Goal: Download file/media

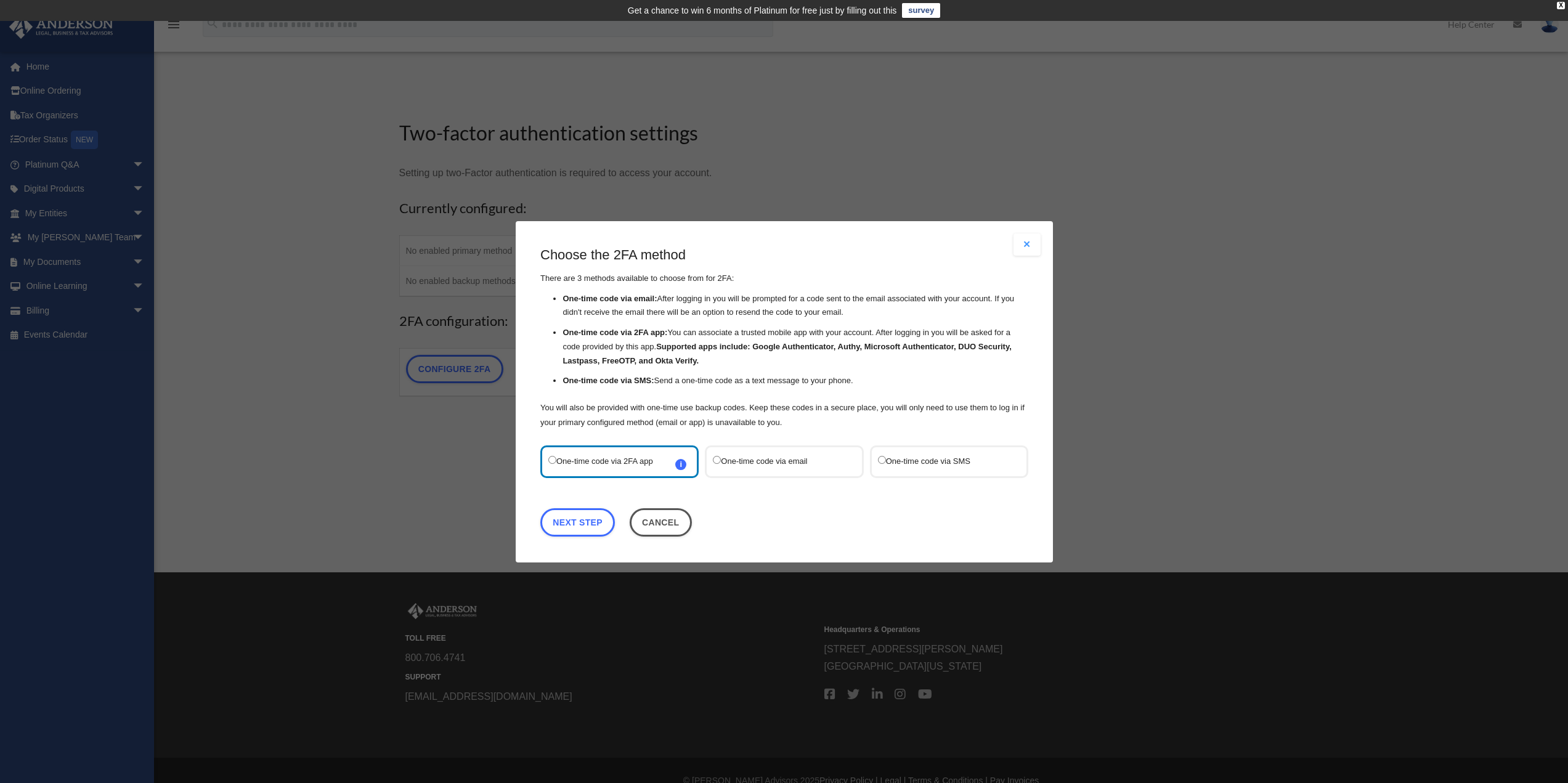
click at [881, 465] on label "One-time code via SMS" at bounding box center [942, 461] width 130 height 17
click at [589, 525] on link "Next Step" at bounding box center [578, 522] width 75 height 28
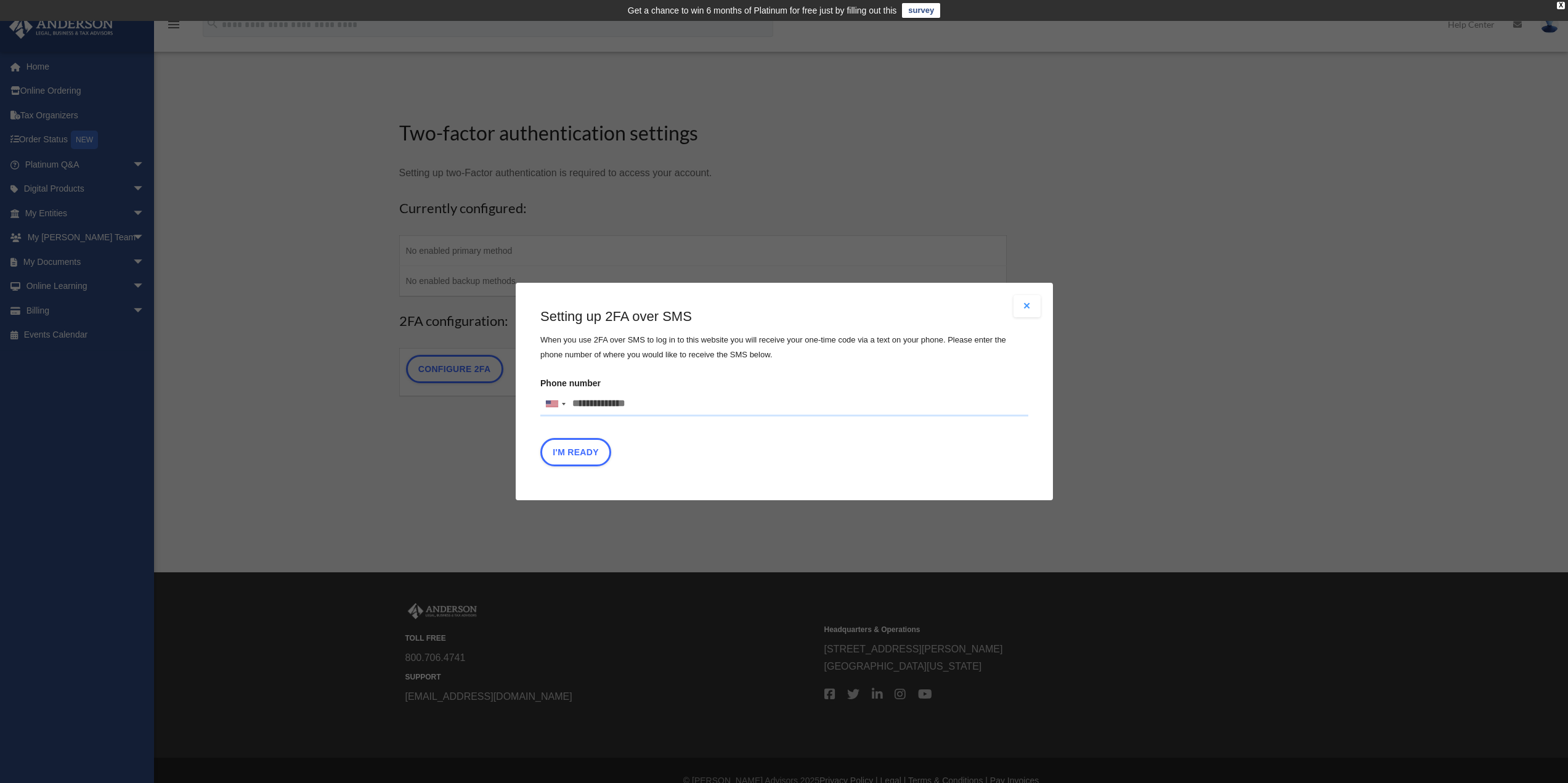
drag, startPoint x: 641, startPoint y: 401, endPoint x: 420, endPoint y: 429, distance: 222.8
click at [415, 428] on div "Are you sure? Any unsaved changes will be lost! Yes No Choose the 2FA method Th…" at bounding box center [784, 392] width 1568 height 783
type input "**********"
click at [560, 458] on button "I'm Ready" at bounding box center [575, 452] width 71 height 28
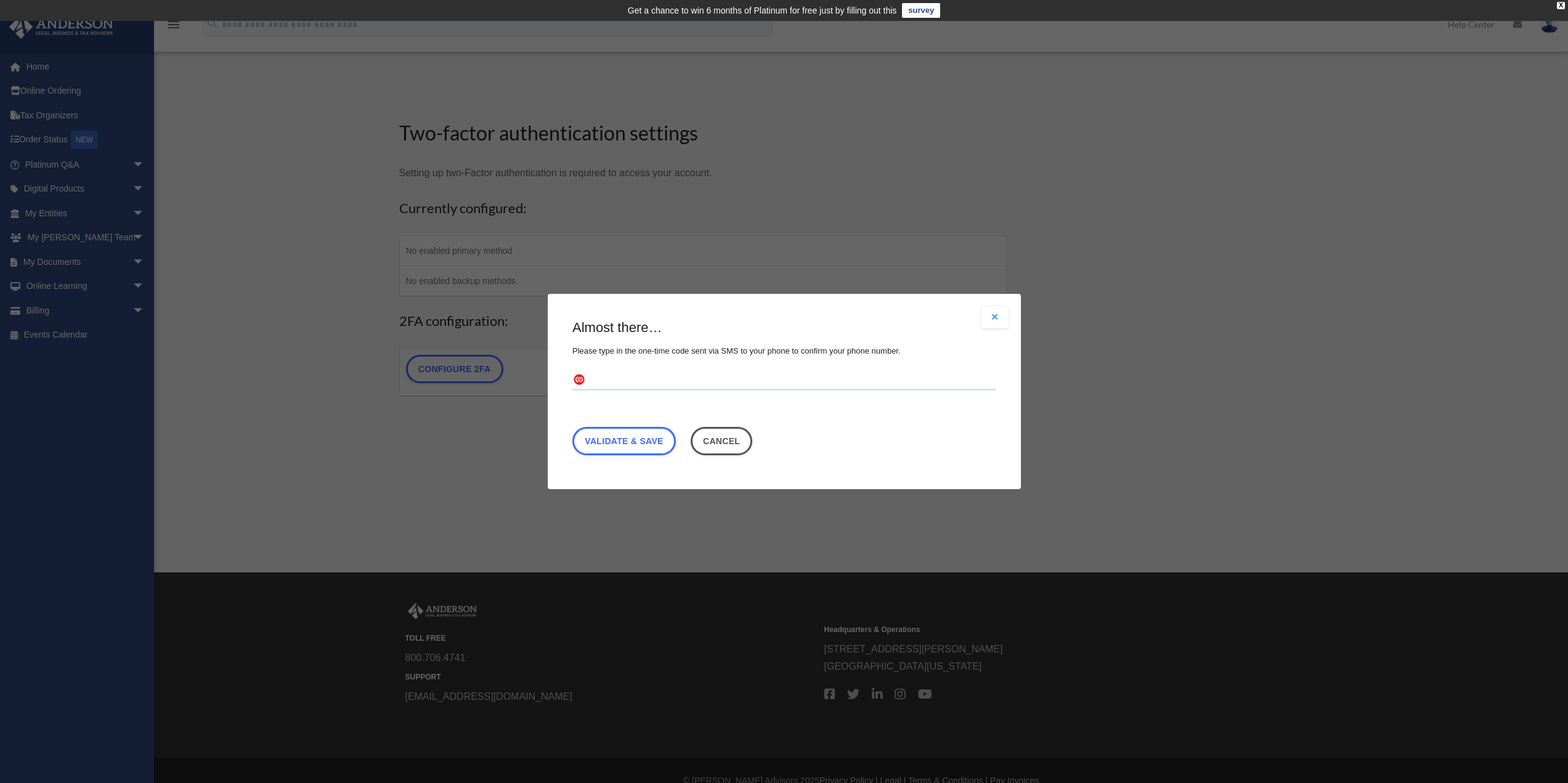
click at [619, 382] on input "text" at bounding box center [784, 381] width 424 height 20
type input "******"
click at [646, 450] on link "Validate & Save" at bounding box center [624, 441] width 104 height 28
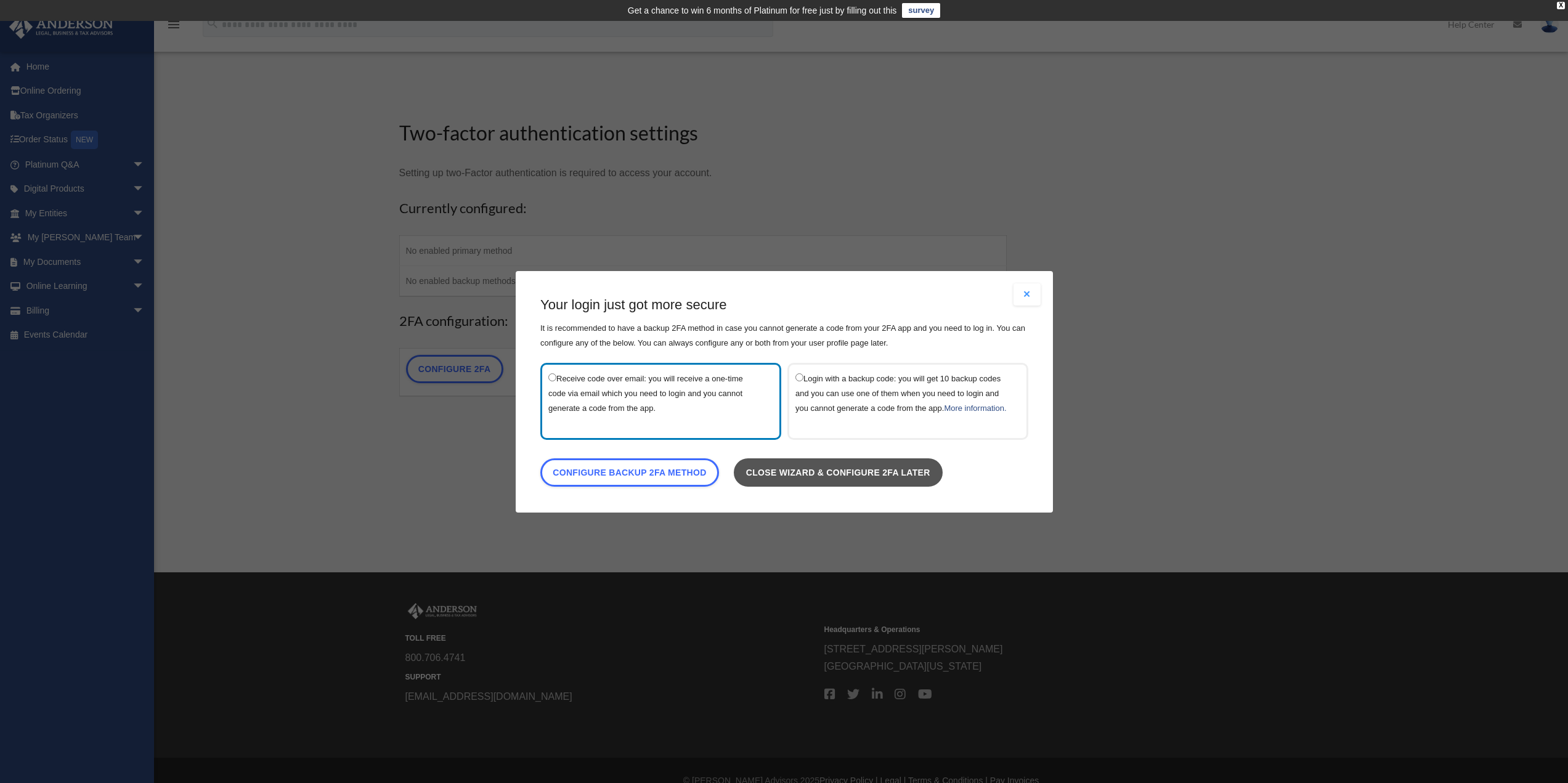
click at [774, 485] on link "Close wizard & configure 2FA later" at bounding box center [837, 472] width 209 height 28
click at [779, 480] on link "Close wizard & configure 2FA later" at bounding box center [837, 472] width 209 height 28
click at [1020, 286] on button "Close modal" at bounding box center [1027, 294] width 27 height 22
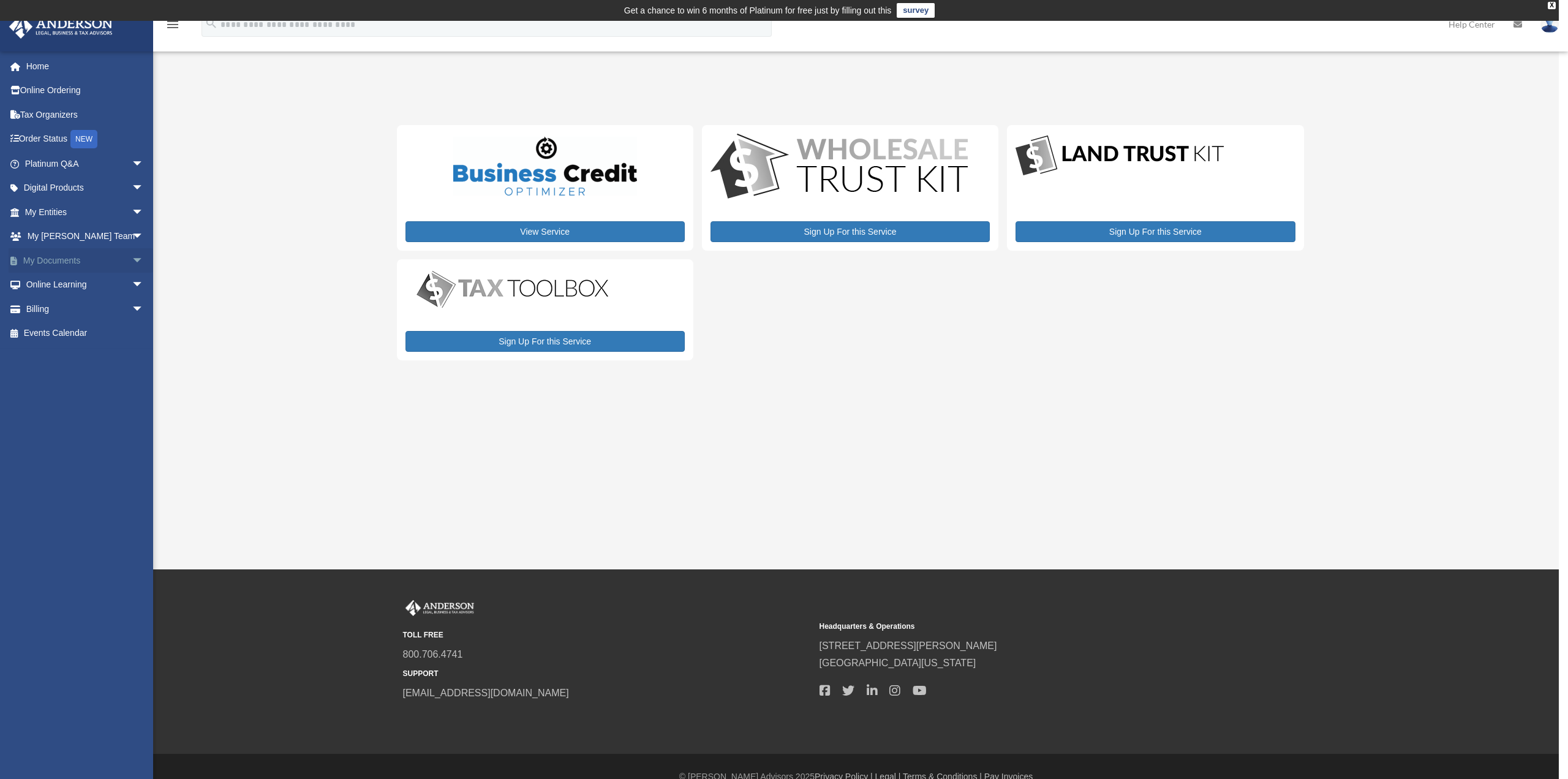
click at [58, 256] on link "My Documents arrow_drop_down" at bounding box center [85, 260] width 154 height 25
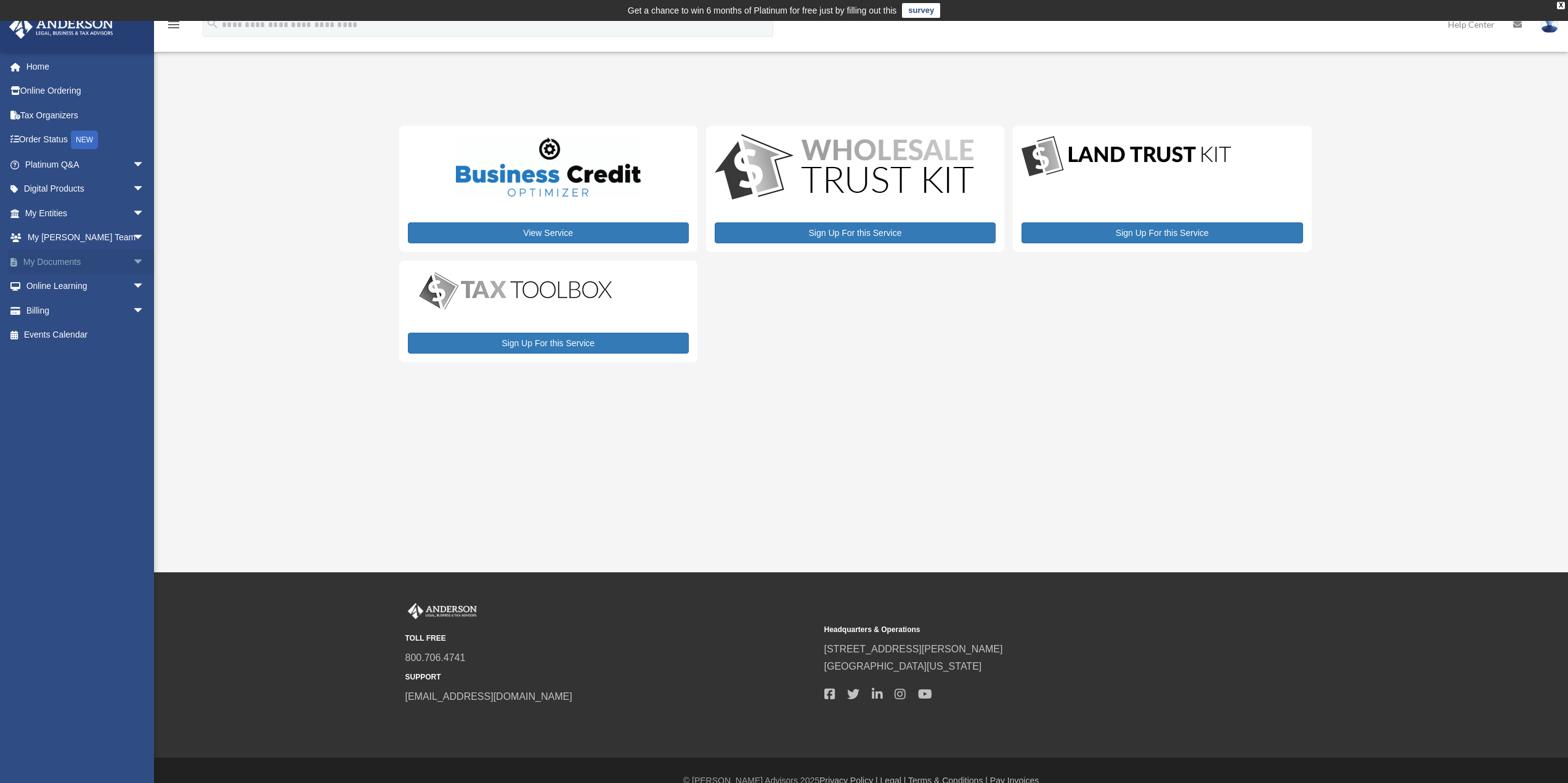
click at [59, 260] on link "My Documents arrow_drop_down" at bounding box center [86, 262] width 155 height 25
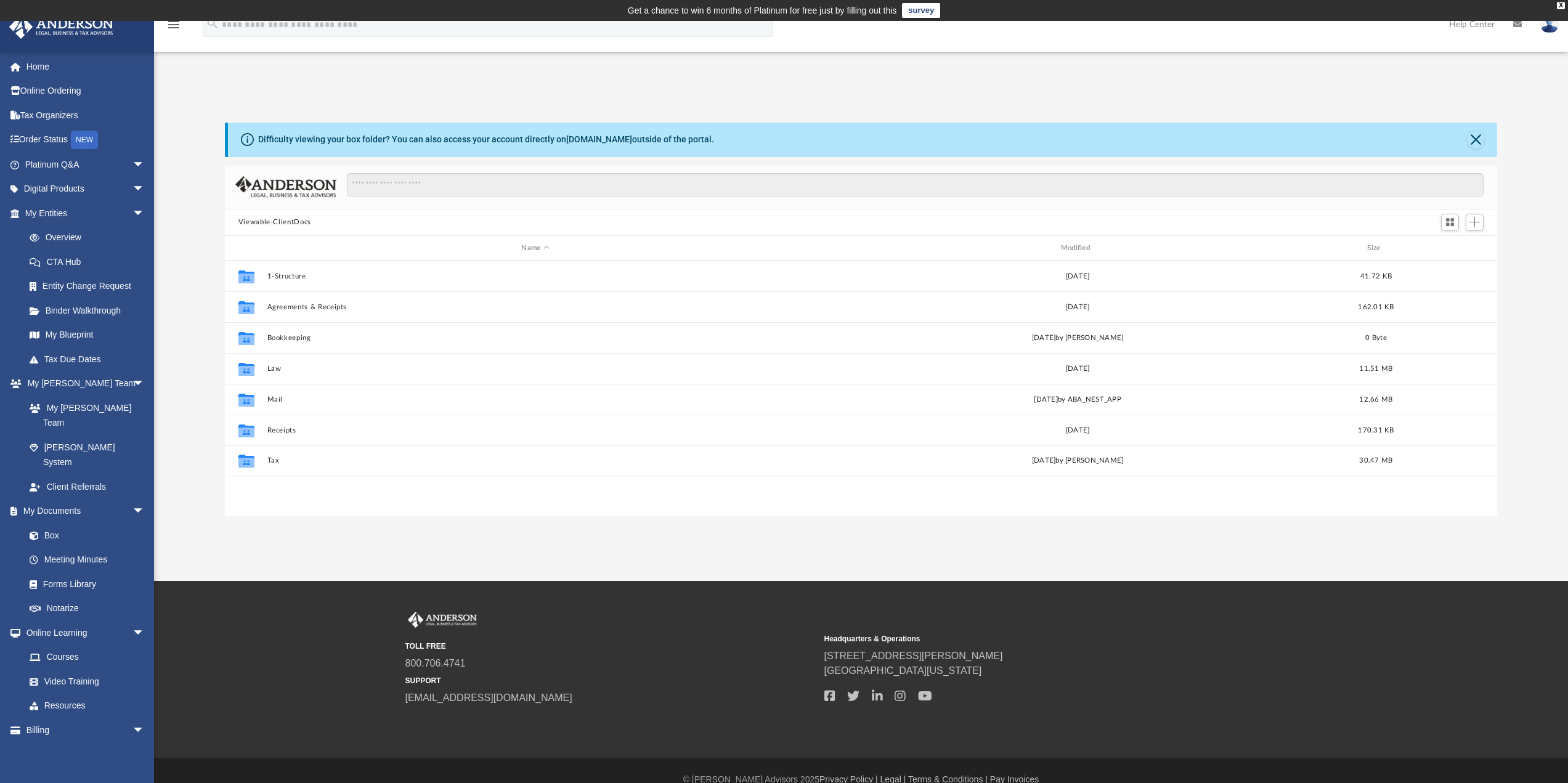
scroll to position [271, 1263]
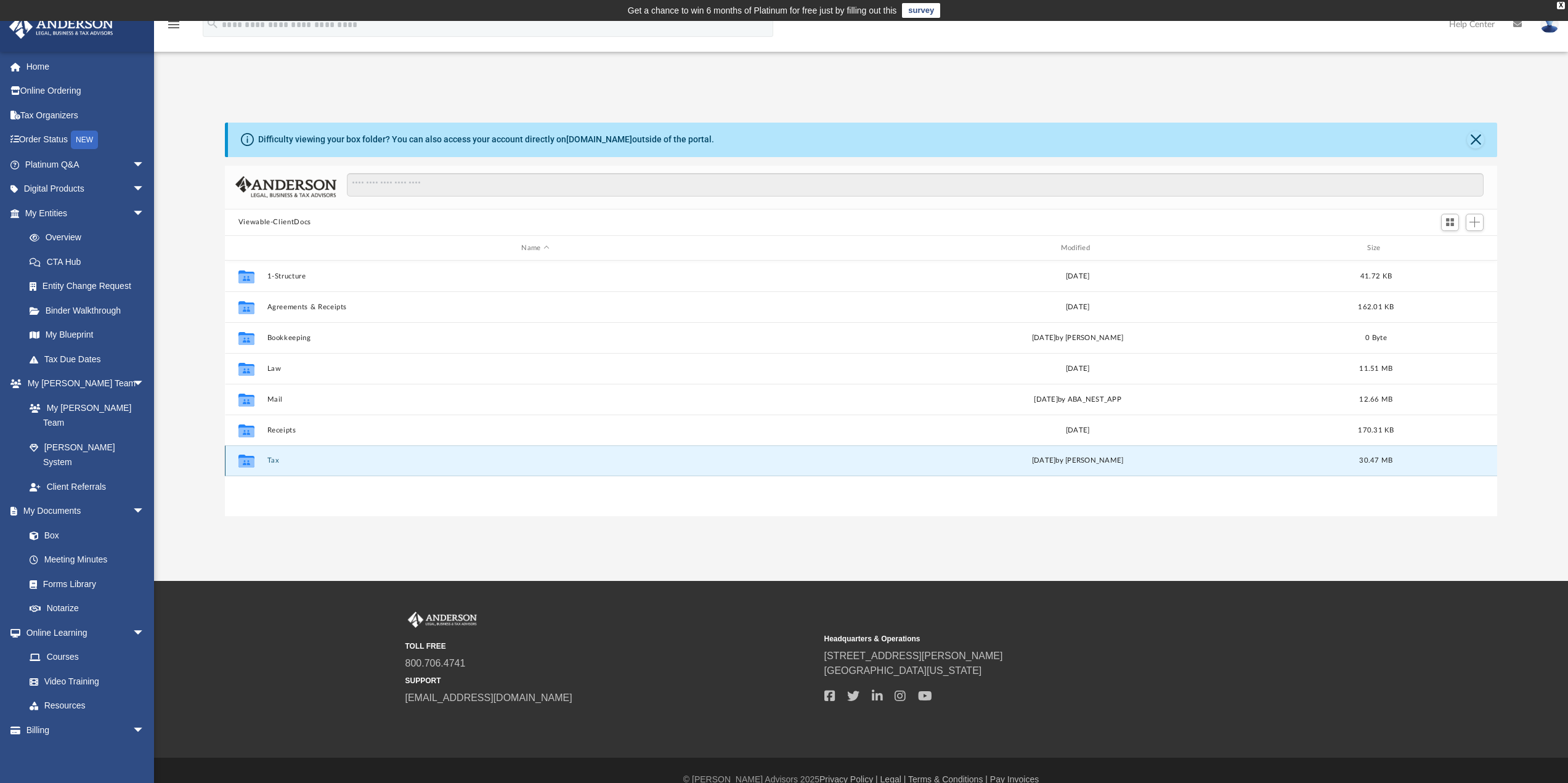
click at [273, 459] on button "Tax" at bounding box center [535, 461] width 536 height 8
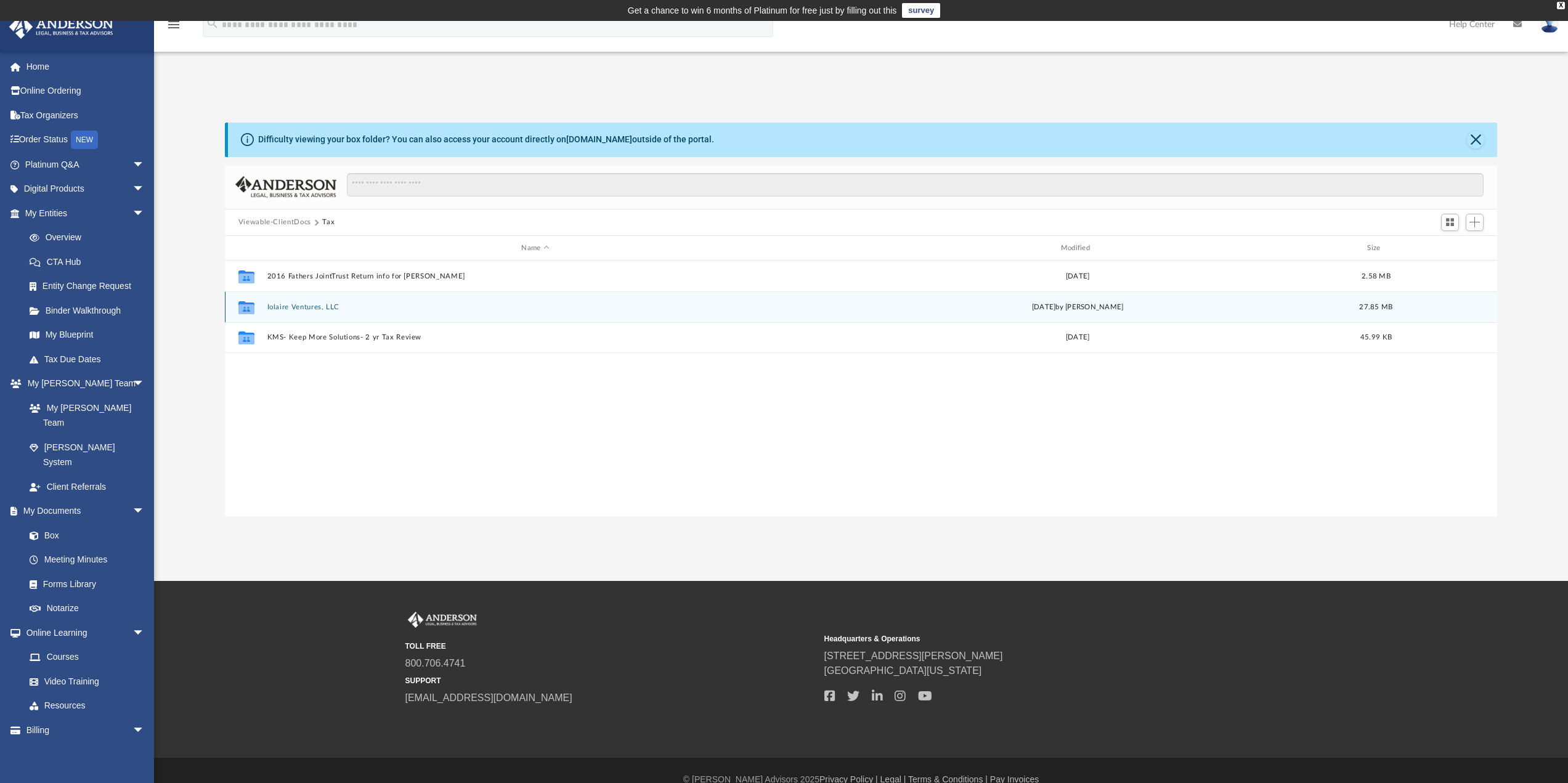
click at [281, 310] on button "Iolaire Ventures, LLC" at bounding box center [535, 308] width 536 height 8
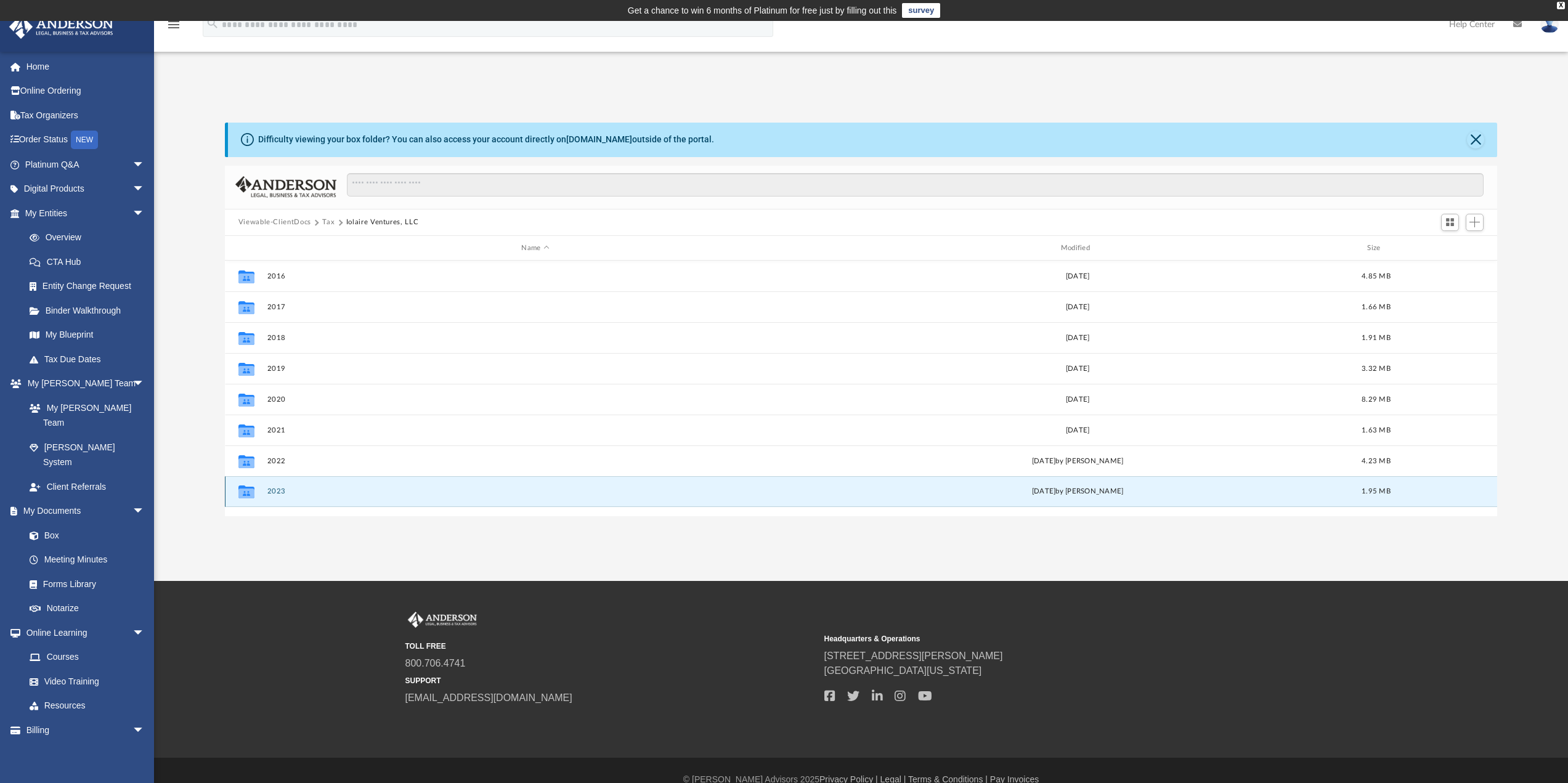
click at [274, 493] on button "2023" at bounding box center [535, 492] width 536 height 8
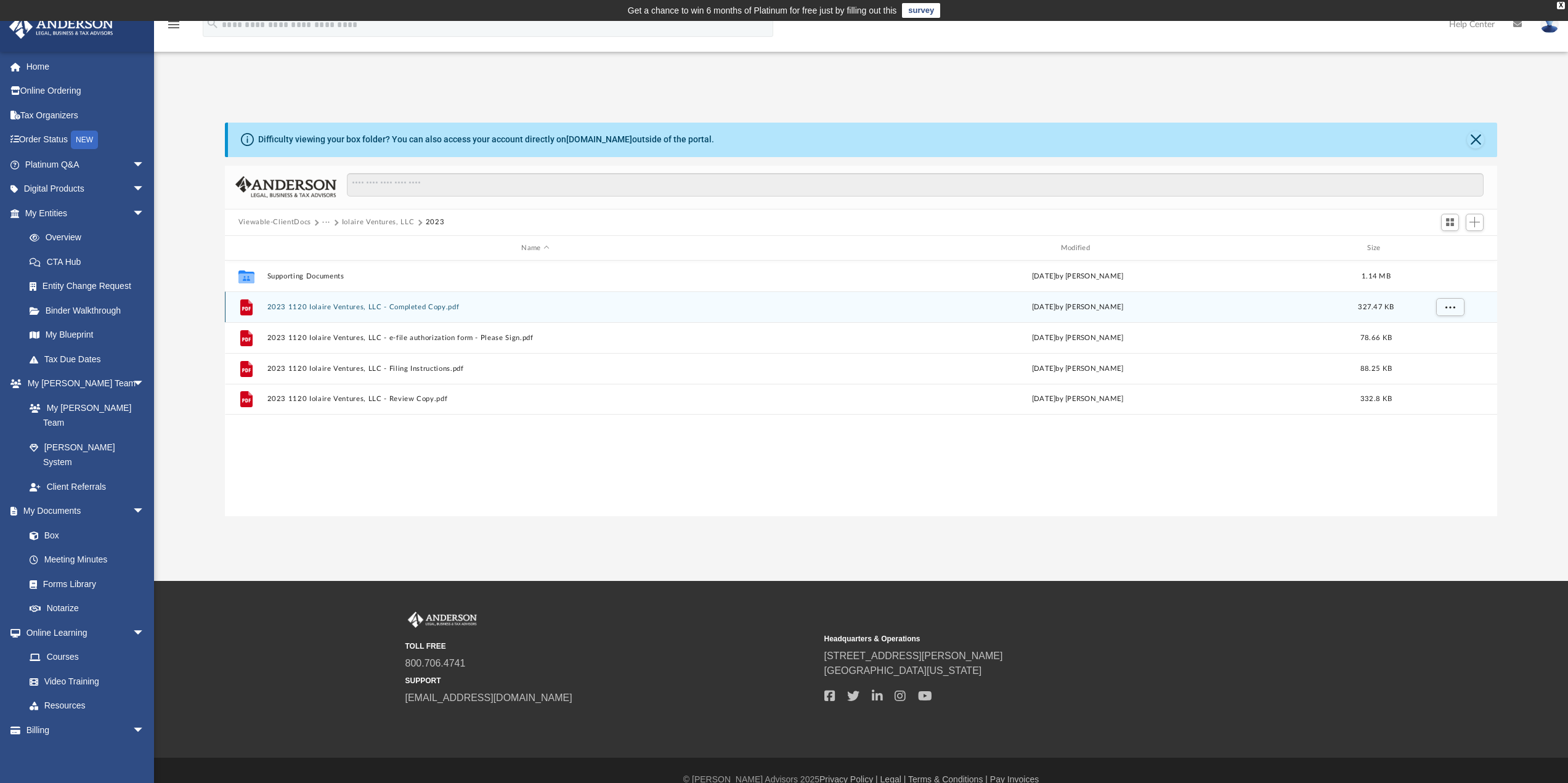
click at [306, 308] on button "2023 1120 Iolaire Ventures, LLC - Completed Copy.pdf" at bounding box center [535, 308] width 536 height 8
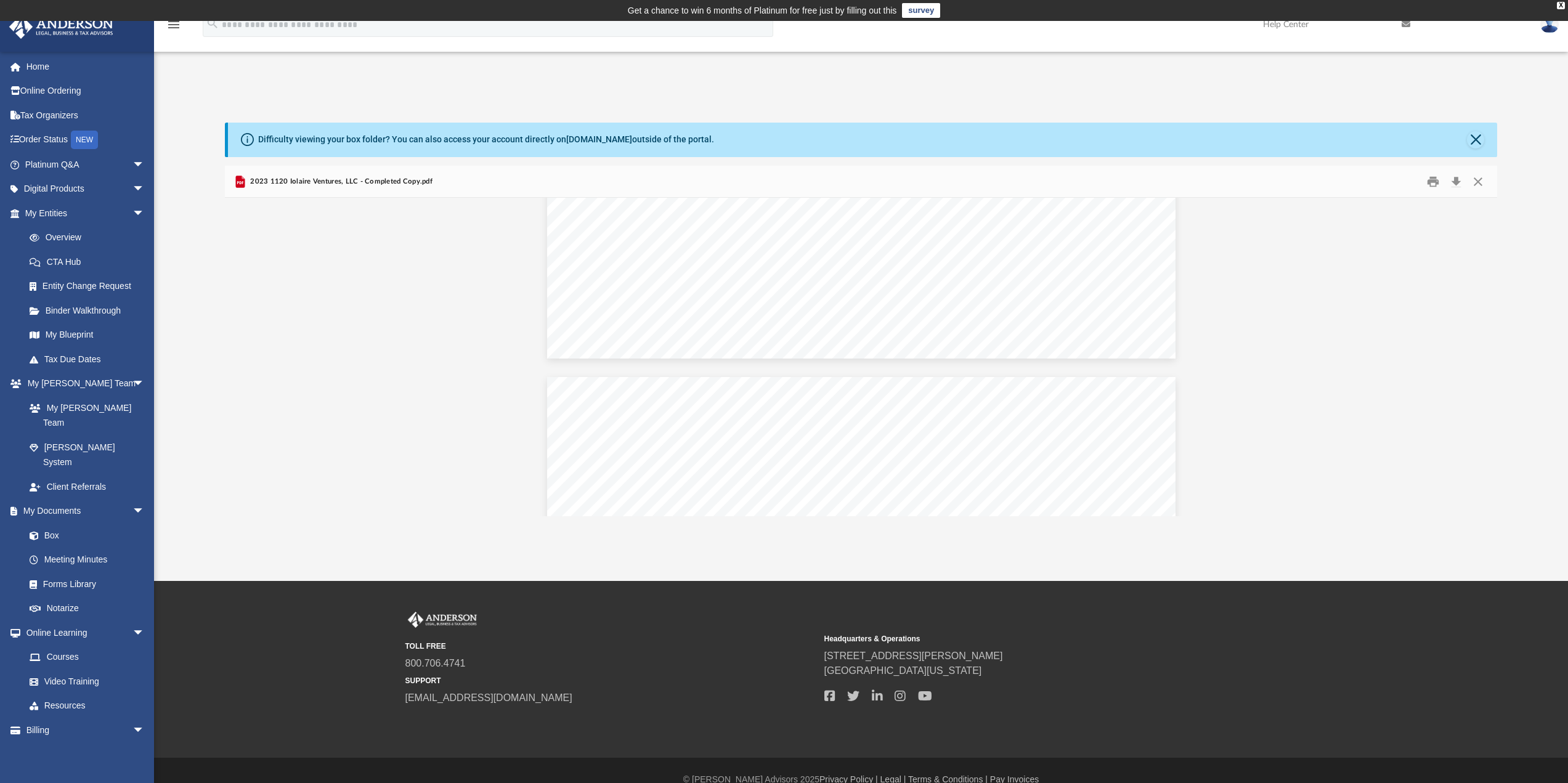
scroll to position [4127, 0]
